Goal: Task Accomplishment & Management: Manage account settings

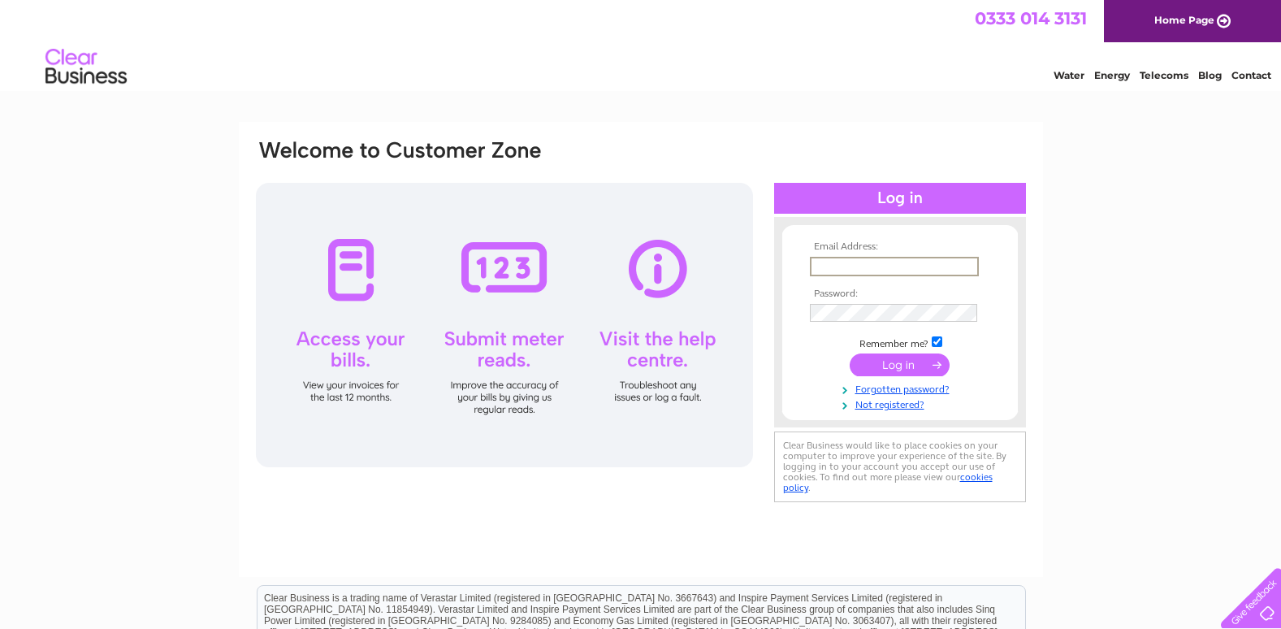
click at [846, 263] on input "text" at bounding box center [894, 266] width 169 height 19
type input "[EMAIL_ADDRESS][DOMAIN_NAME]"
click at [881, 387] on link "Forgotten password?" at bounding box center [902, 387] width 184 height 15
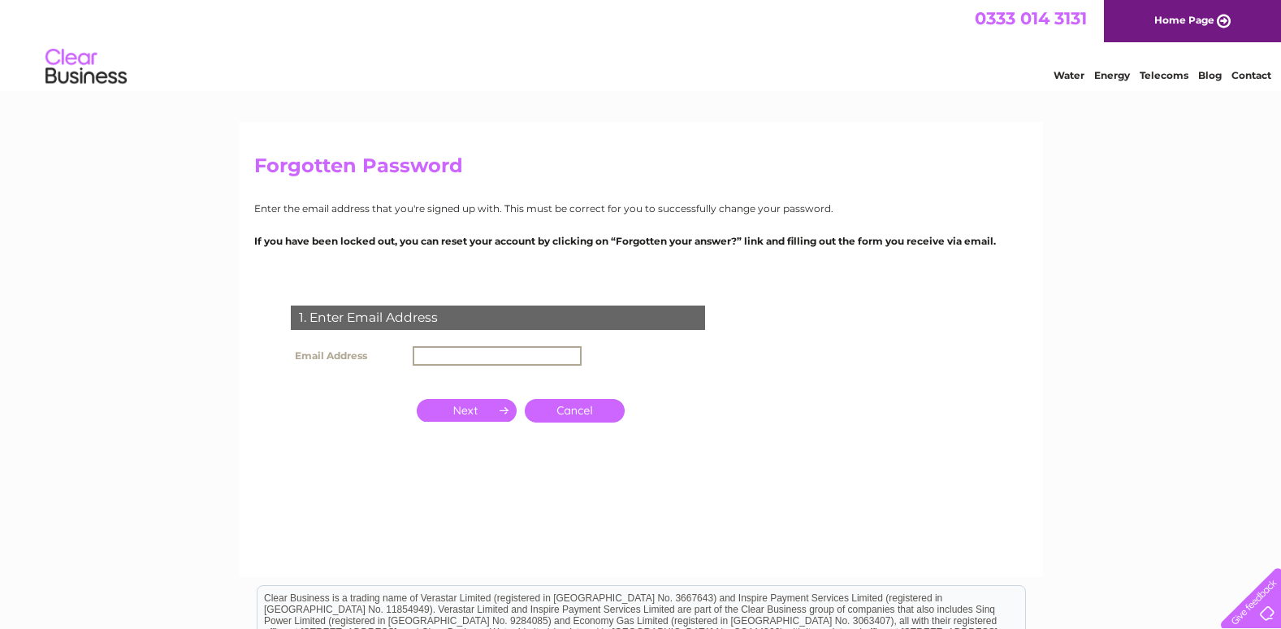
click at [437, 352] on input "text" at bounding box center [497, 355] width 169 height 19
type input "[EMAIL_ADDRESS][DOMAIN_NAME]"
click at [461, 408] on input "button" at bounding box center [467, 408] width 100 height 23
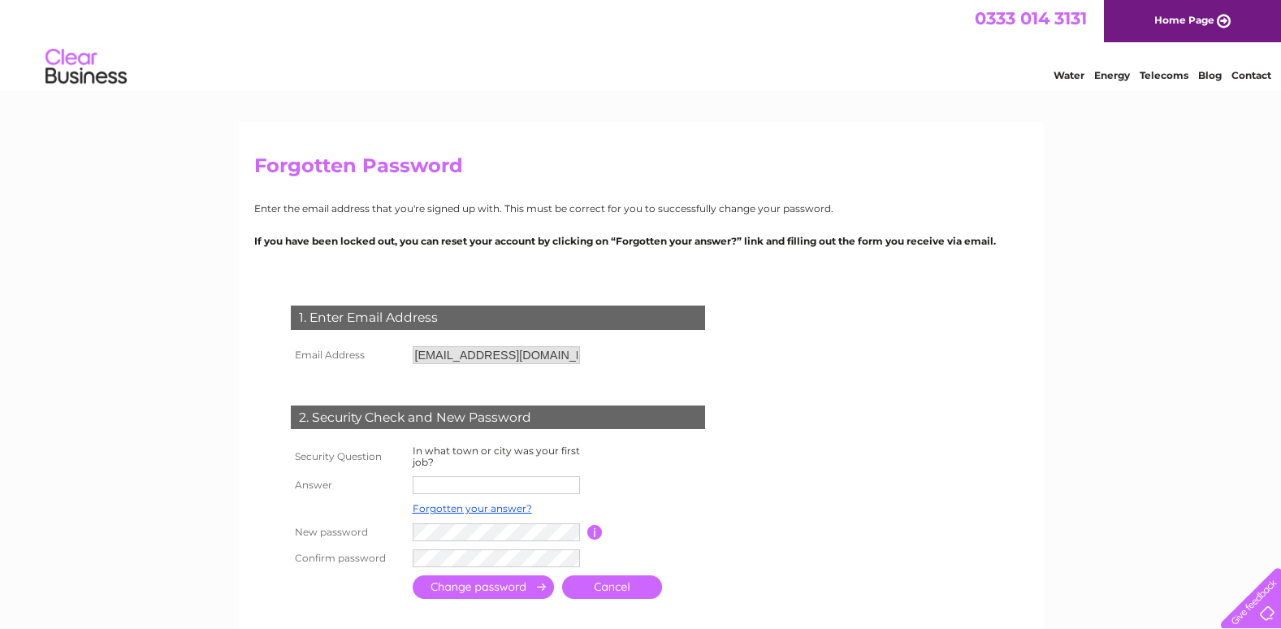
click at [438, 483] on input "text" at bounding box center [496, 485] width 167 height 18
type input "[GEOGRAPHIC_DATA]"
click at [492, 587] on input "submit" at bounding box center [483, 589] width 141 height 24
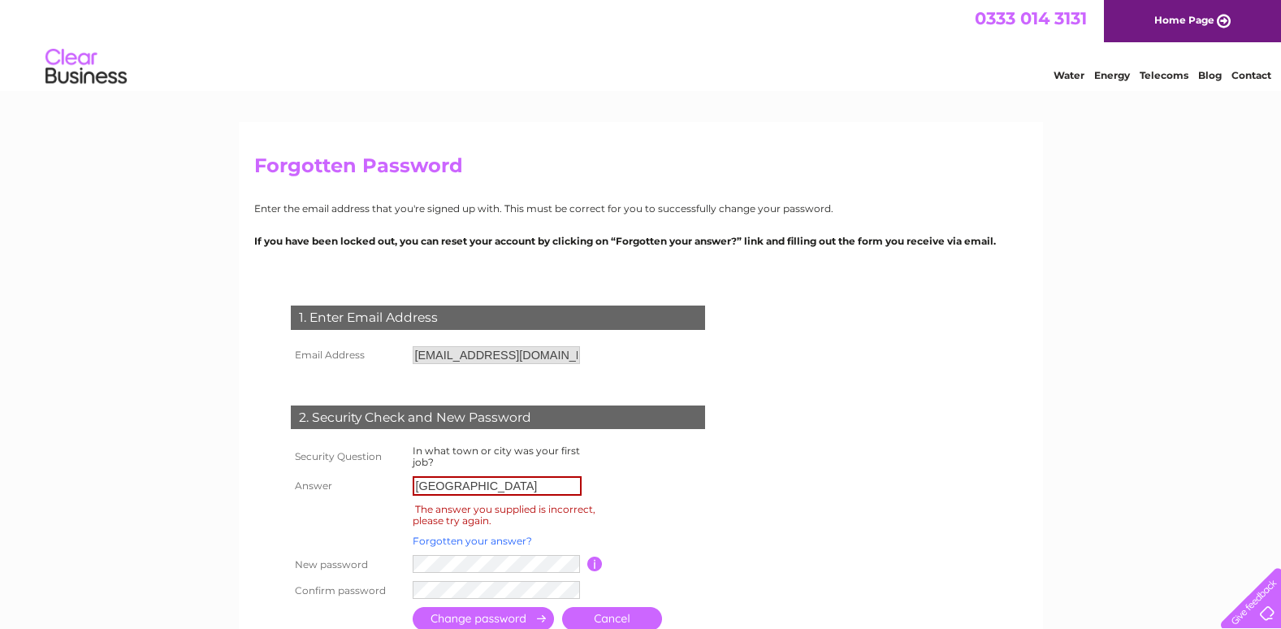
click at [471, 540] on link "Forgotten your answer?" at bounding box center [472, 541] width 119 height 12
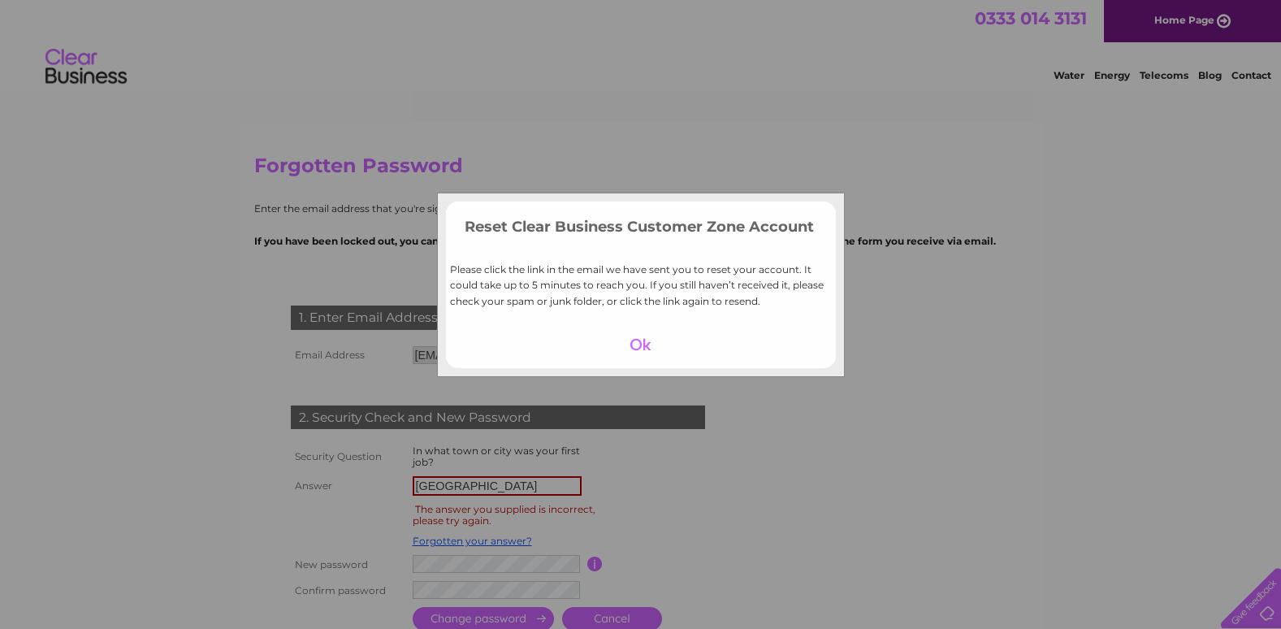
click at [638, 338] on div at bounding box center [641, 344] width 100 height 23
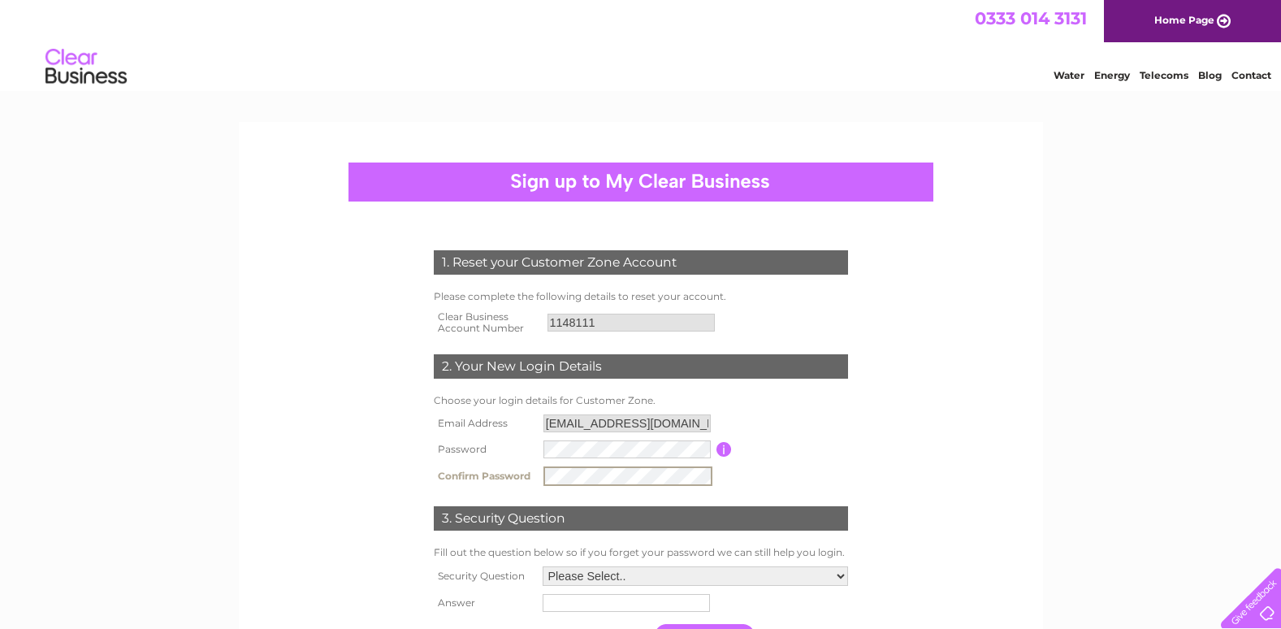
click at [756, 468] on table "Email Address info@waunifor.com Password Password must be at least 6 characters…" at bounding box center [641, 450] width 422 height 80
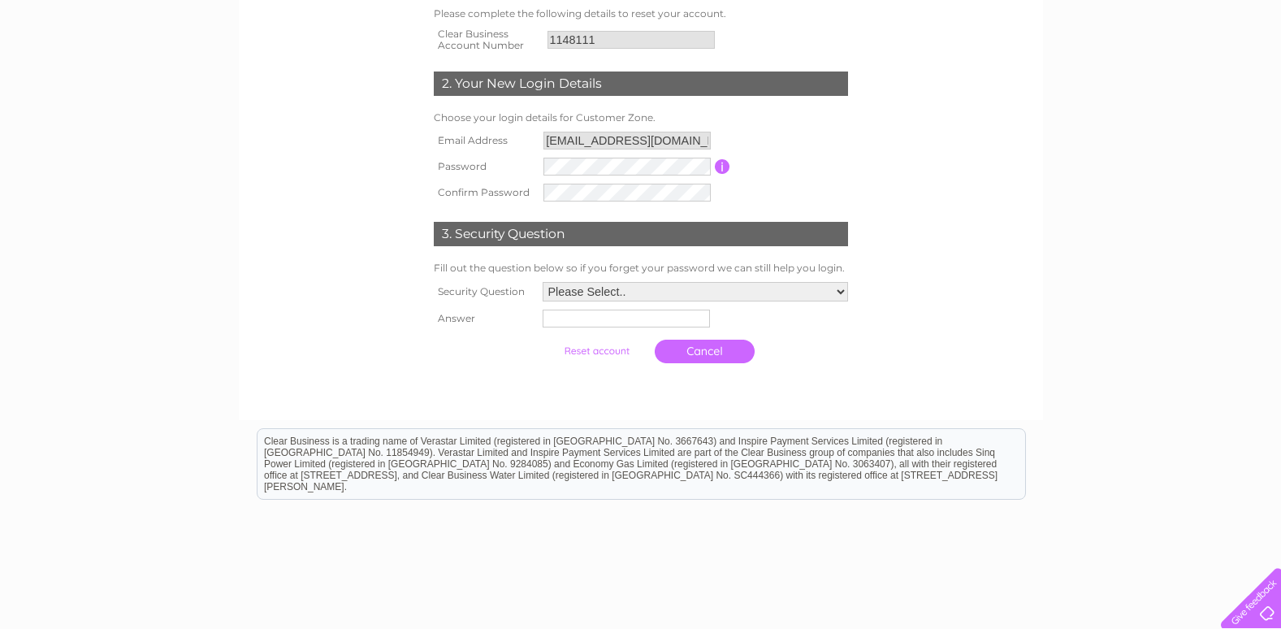
scroll to position [336, 0]
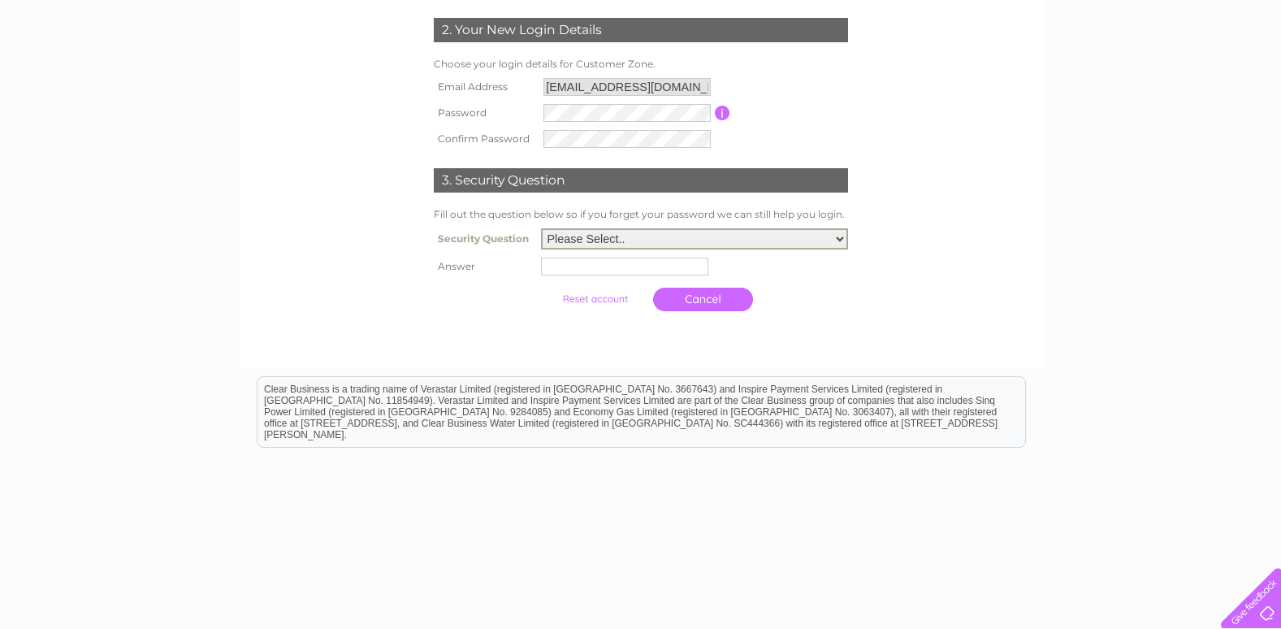
click at [838, 232] on select "Please Select.. In what town or city was your first job? In what town or city d…" at bounding box center [694, 238] width 307 height 21
select select "1"
click at [541, 229] on select "Please Select.. In what town or city was your first job? In what town or city d…" at bounding box center [694, 238] width 307 height 21
click at [565, 267] on input "text" at bounding box center [624, 267] width 167 height 18
type input "London"
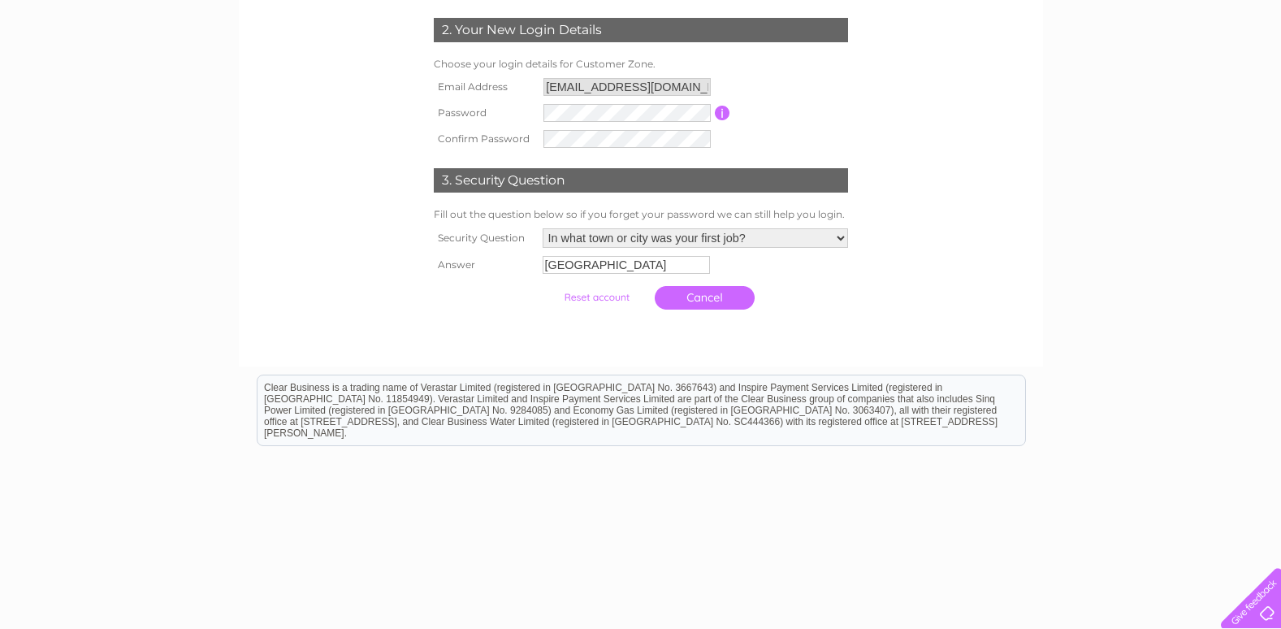
click at [599, 297] on input "submit" at bounding box center [597, 297] width 100 height 23
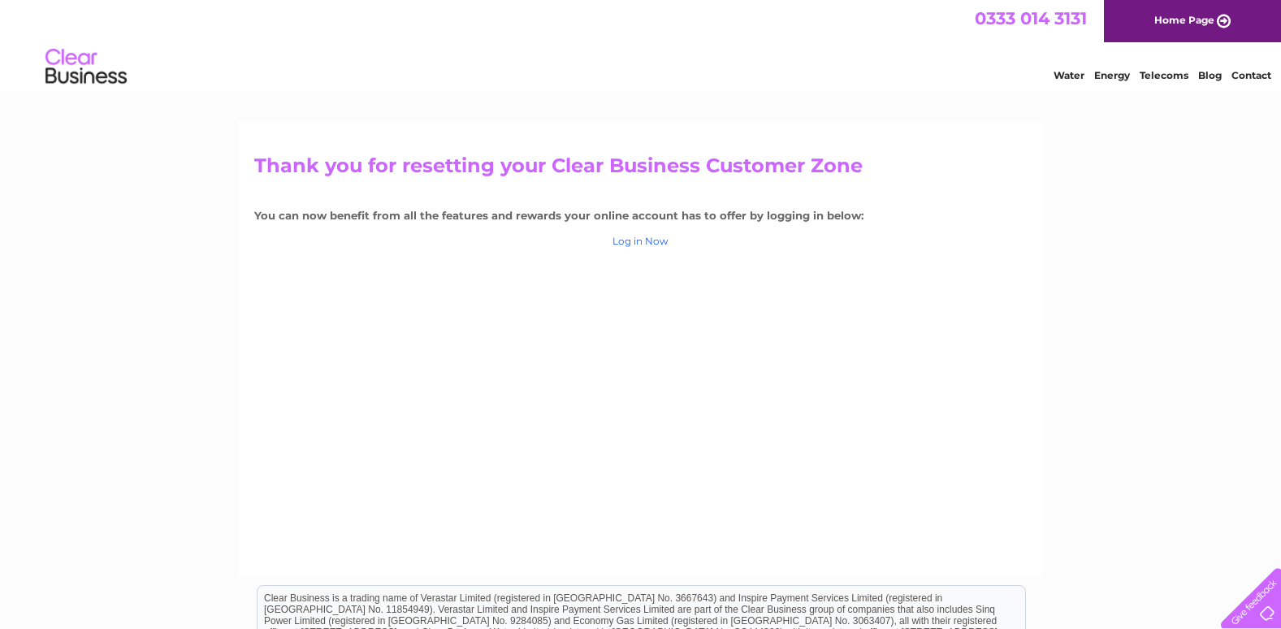
click at [632, 242] on link "Log in Now" at bounding box center [641, 241] width 56 height 12
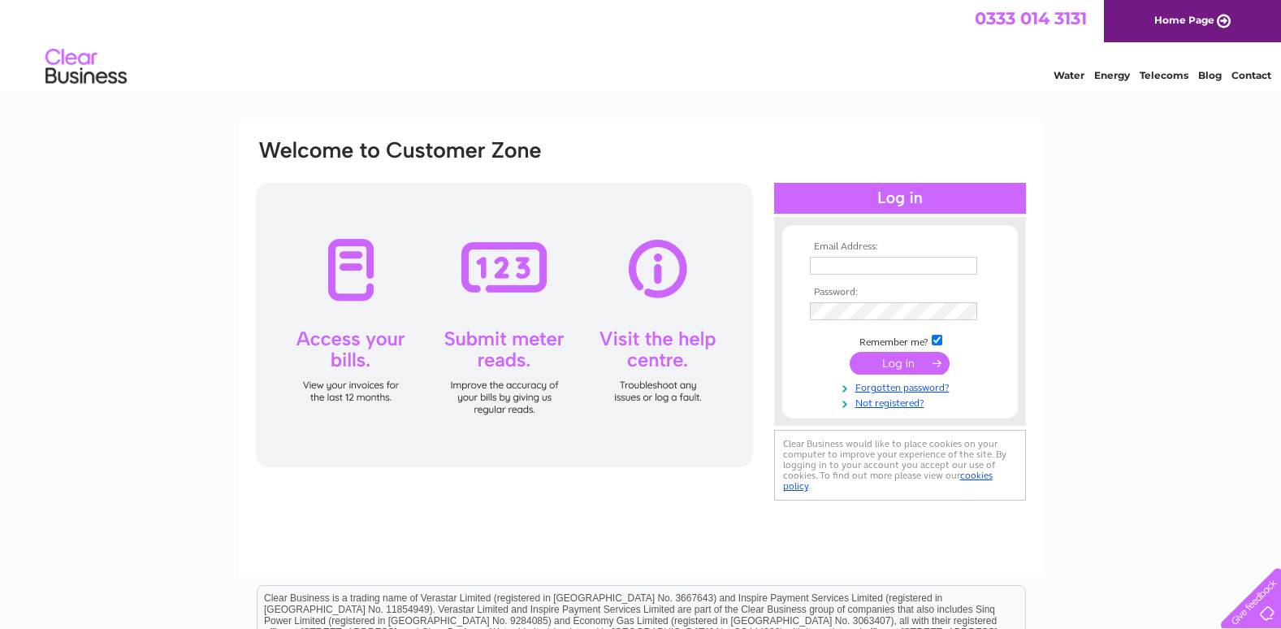
type input "info@waunifor.com"
click at [898, 360] on input "submit" at bounding box center [900, 363] width 100 height 23
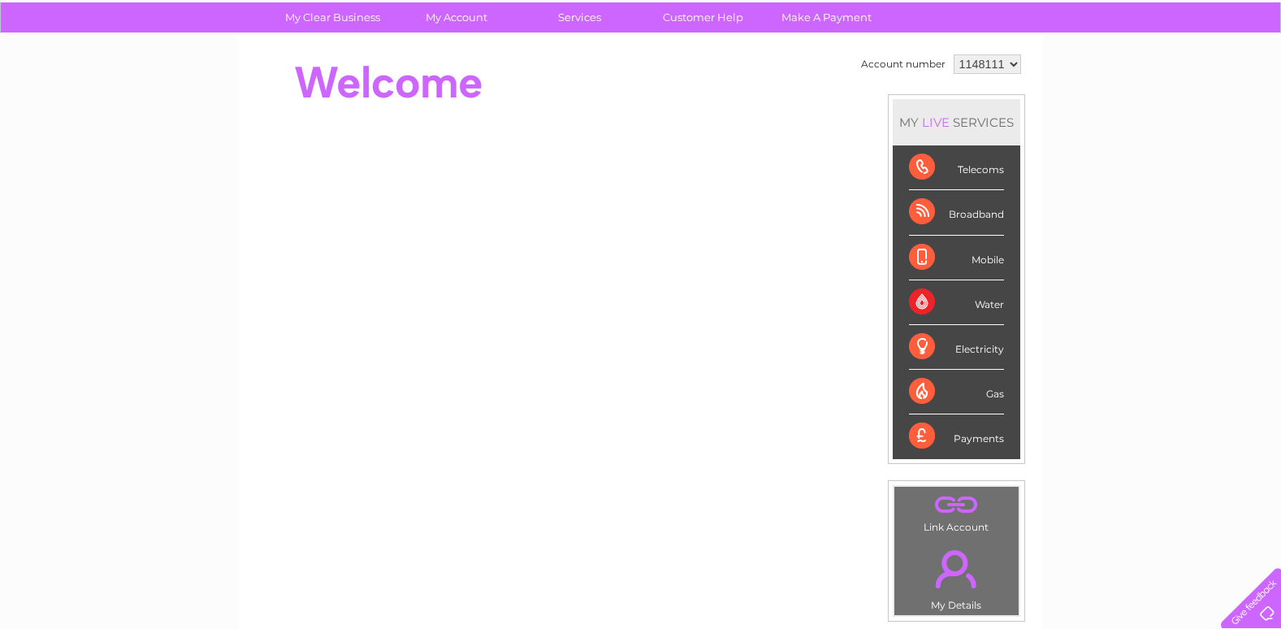
scroll to position [74, 0]
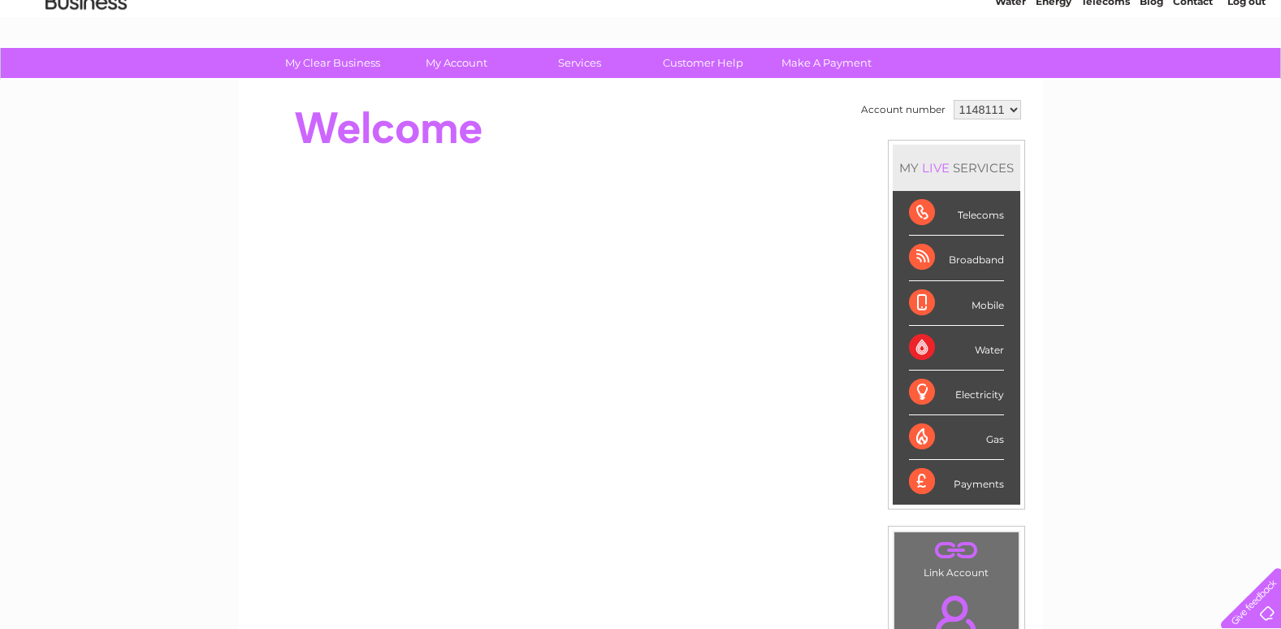
click at [957, 258] on div "Broadband" at bounding box center [956, 258] width 95 height 45
click at [917, 253] on div "Broadband" at bounding box center [956, 258] width 95 height 45
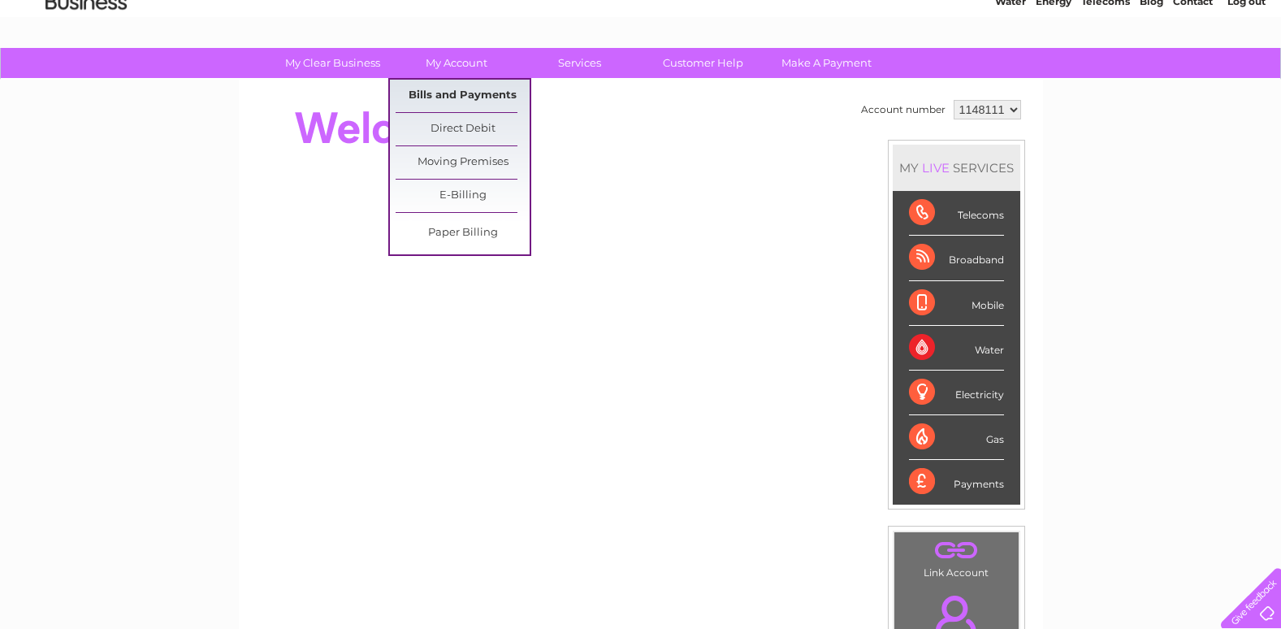
click at [462, 92] on link "Bills and Payments" at bounding box center [463, 96] width 134 height 32
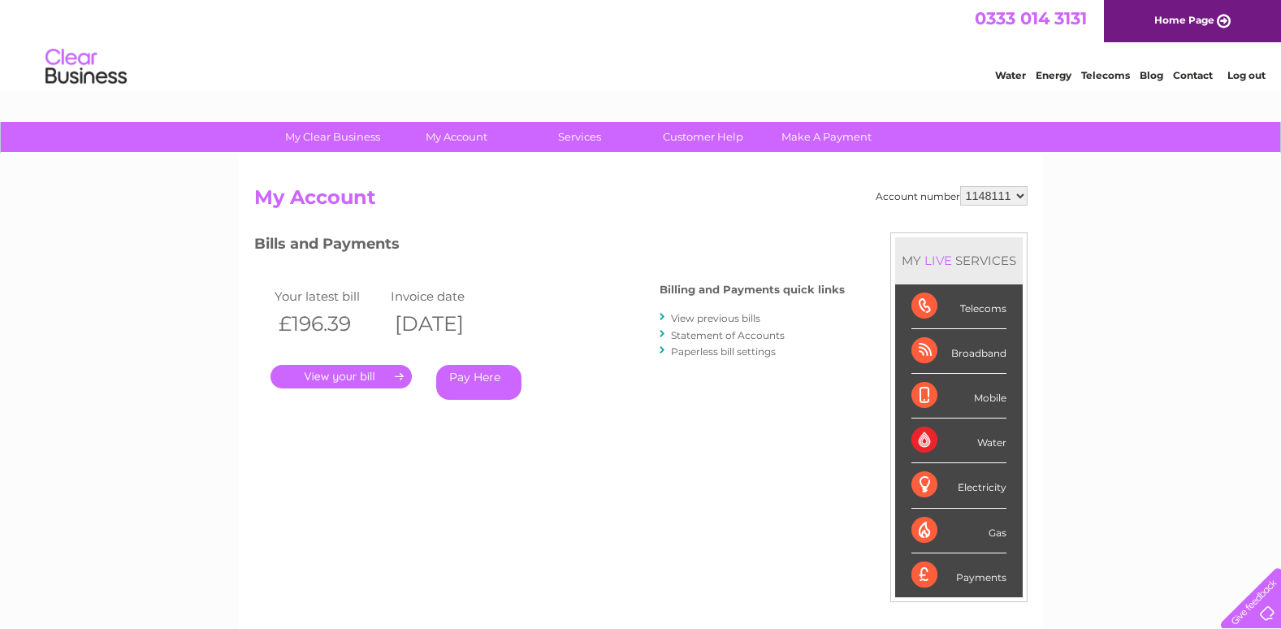
click at [366, 374] on link "." at bounding box center [341, 377] width 141 height 24
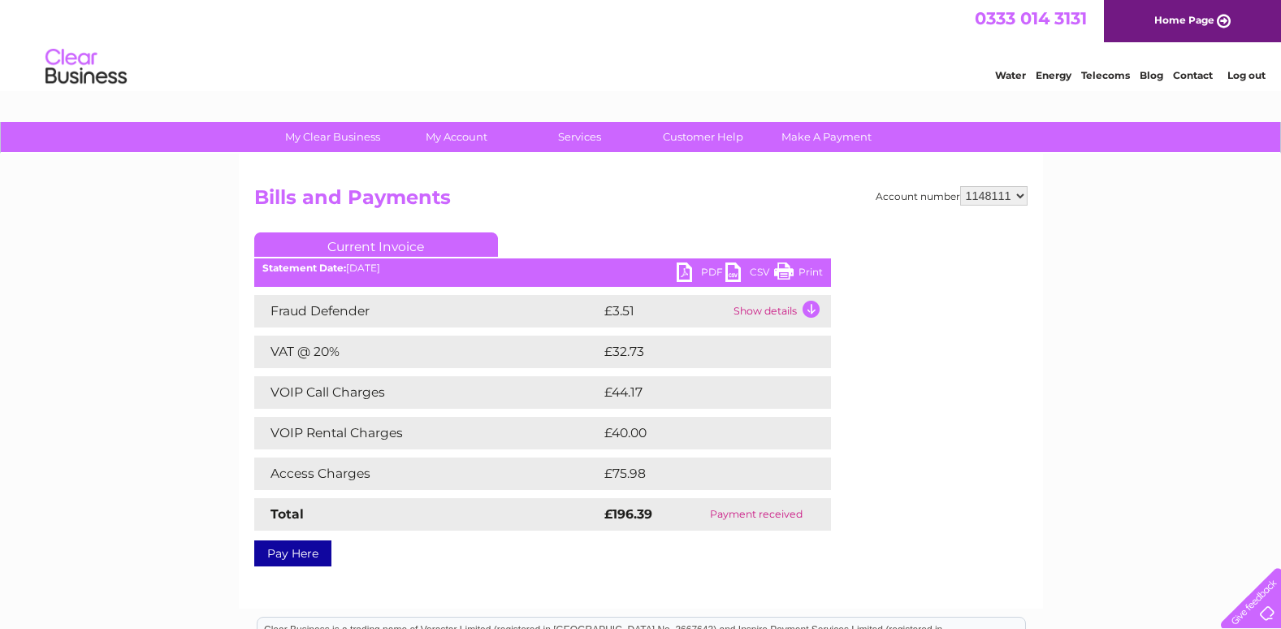
click at [686, 269] on link "PDF" at bounding box center [701, 274] width 49 height 24
click at [1193, 19] on link "Home Page" at bounding box center [1192, 21] width 177 height 42
